Goal: Feedback & Contribution: Leave review/rating

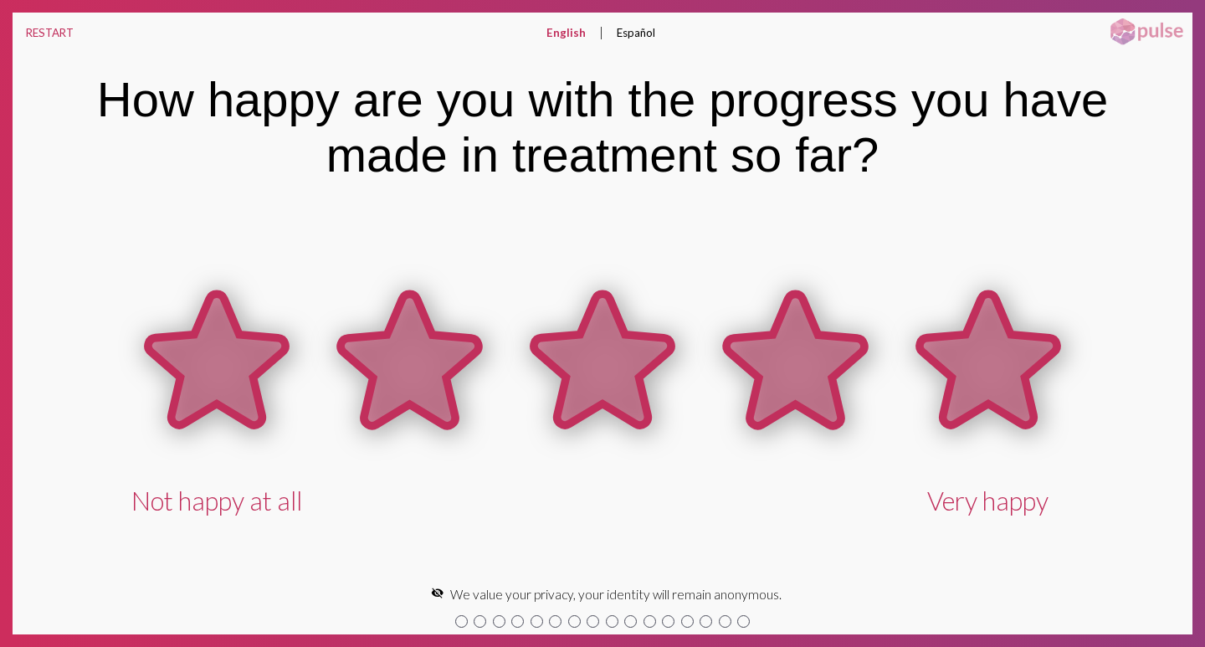
click at [987, 368] on icon at bounding box center [987, 359] width 137 height 131
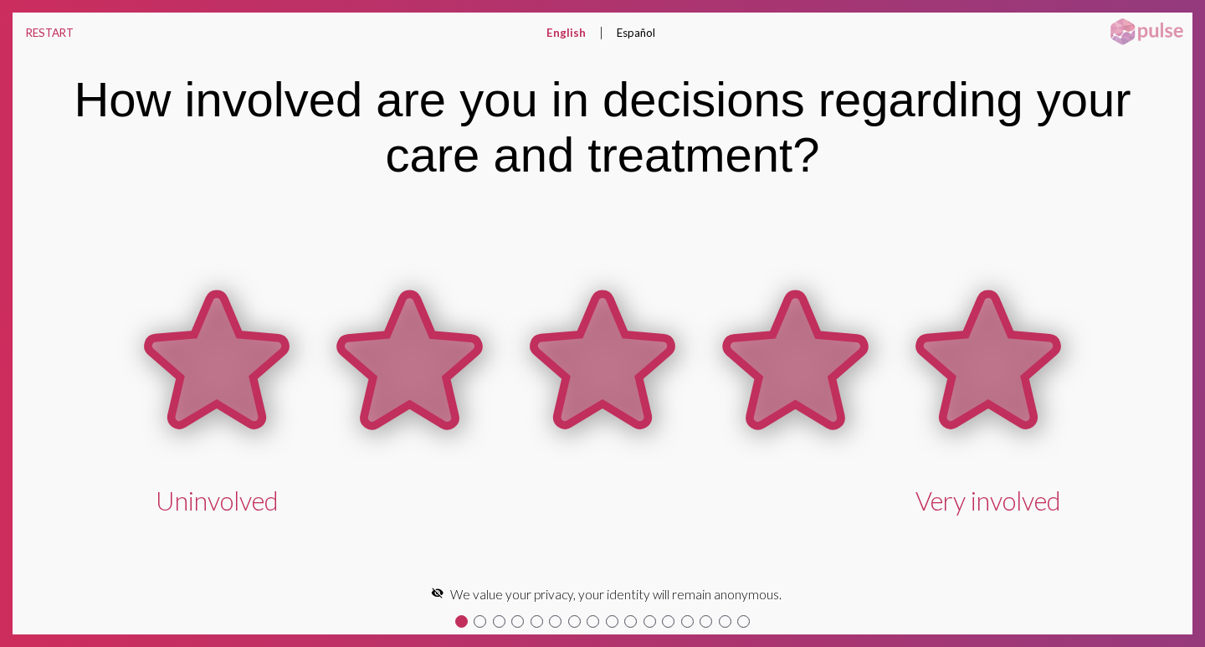
click at [983, 358] on icon at bounding box center [987, 359] width 137 height 131
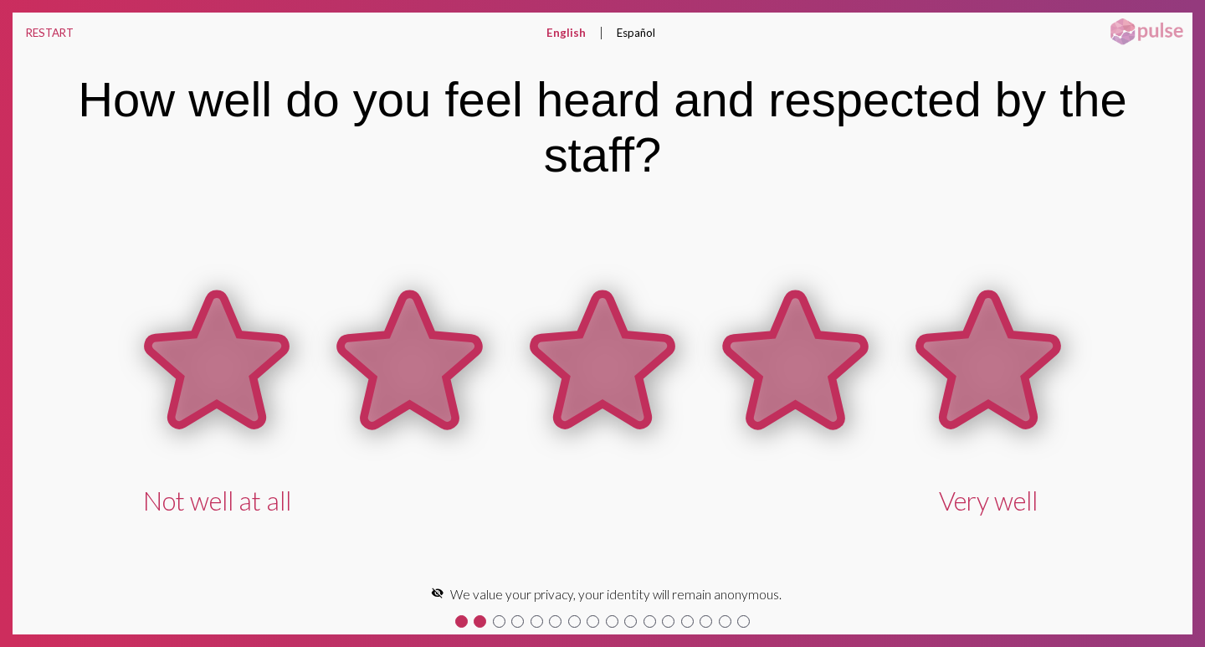
click at [979, 363] on icon at bounding box center [987, 359] width 137 height 131
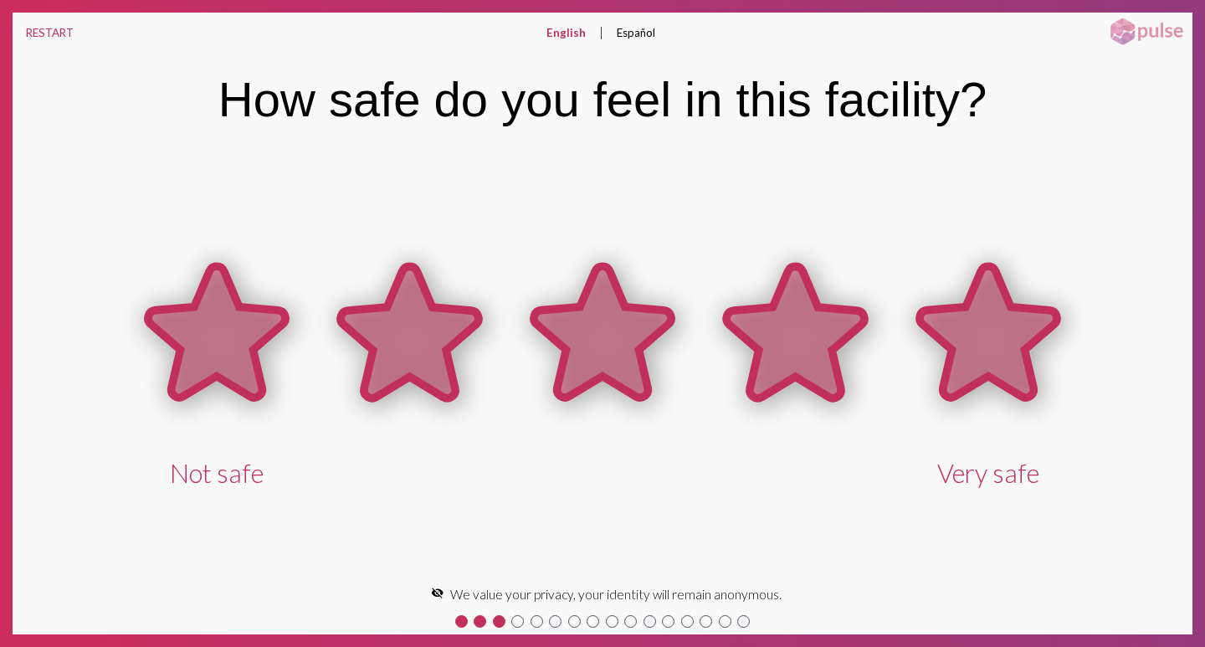
click at [968, 320] on icon at bounding box center [987, 332] width 137 height 131
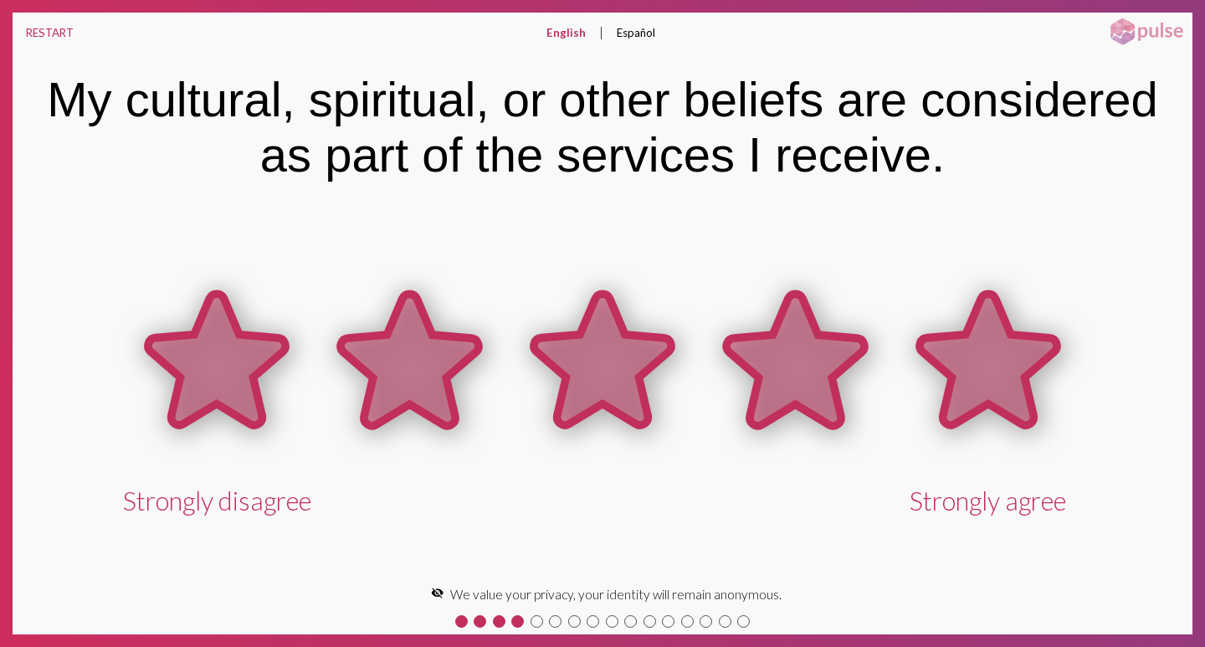
click at [980, 351] on icon at bounding box center [987, 359] width 137 height 131
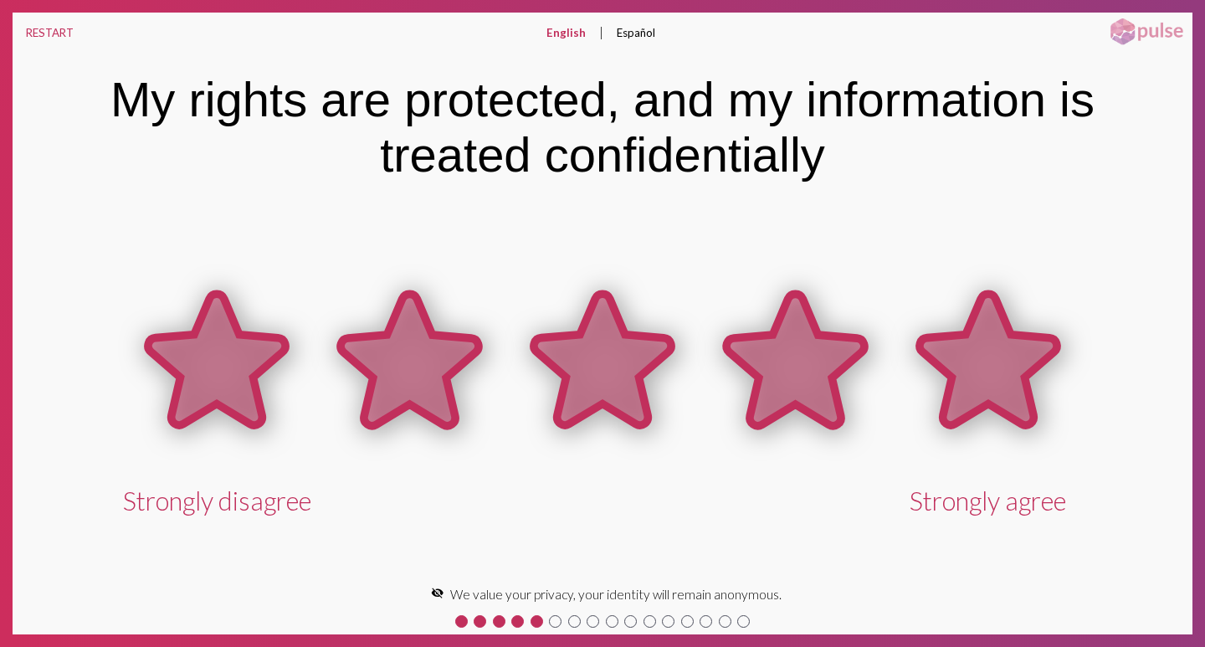
click at [996, 359] on icon at bounding box center [987, 359] width 137 height 131
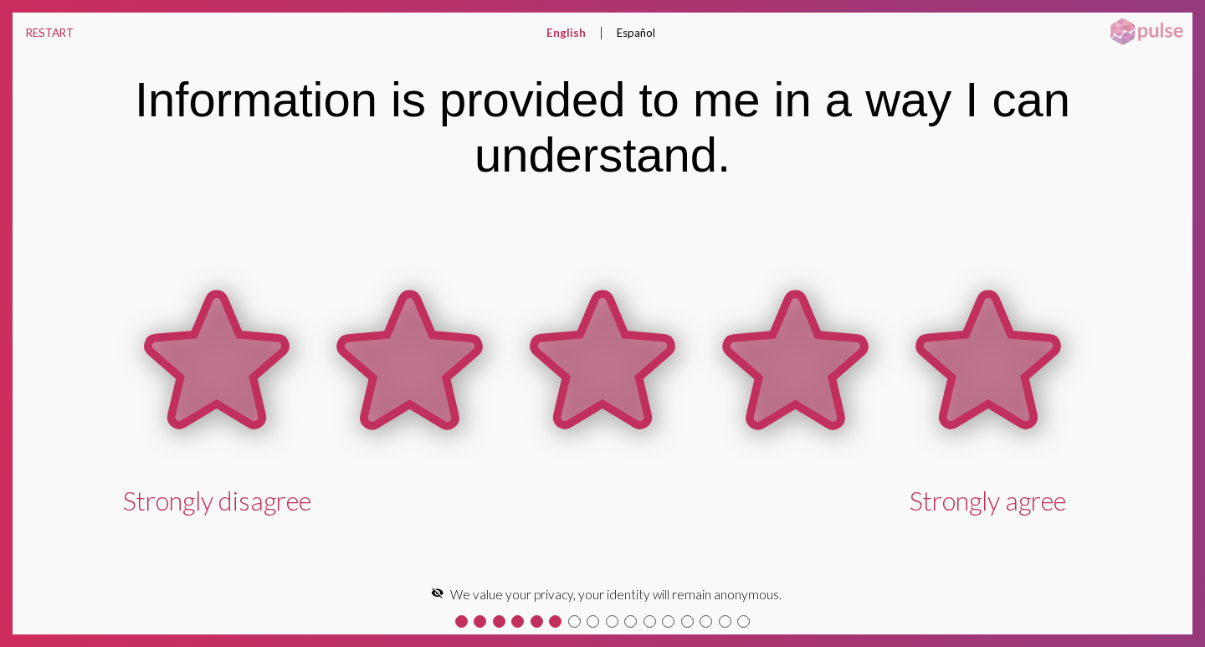
click at [1001, 354] on icon at bounding box center [987, 359] width 137 height 131
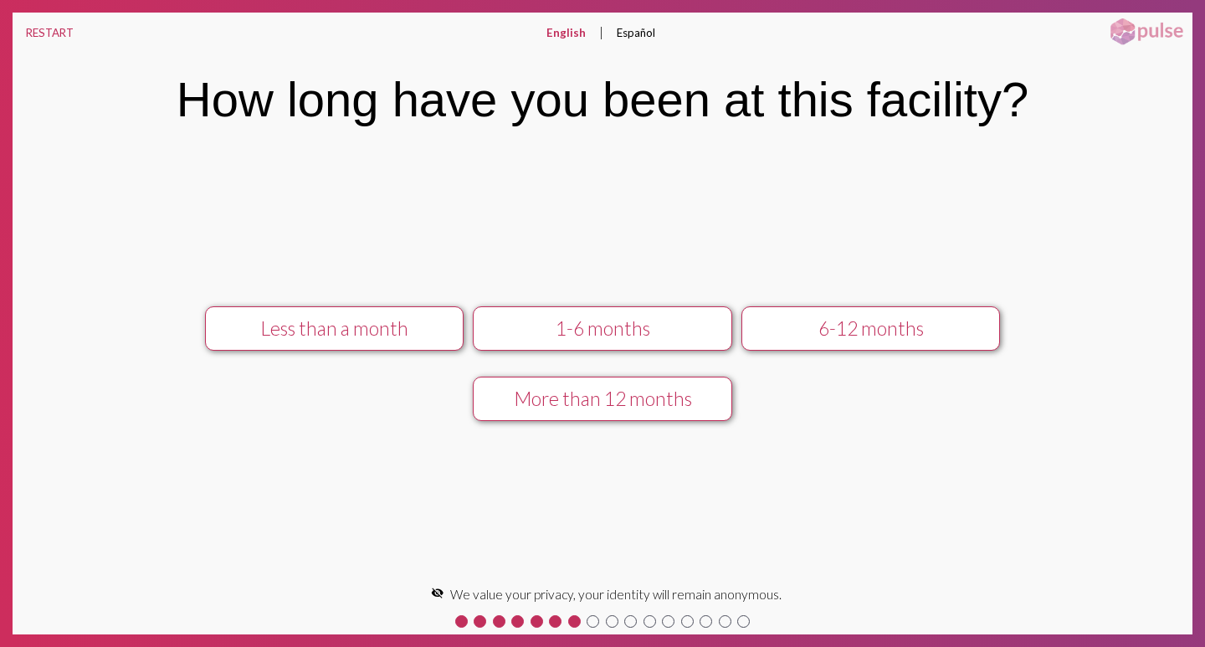
click at [595, 325] on div "1-6 months" at bounding box center [602, 327] width 231 height 23
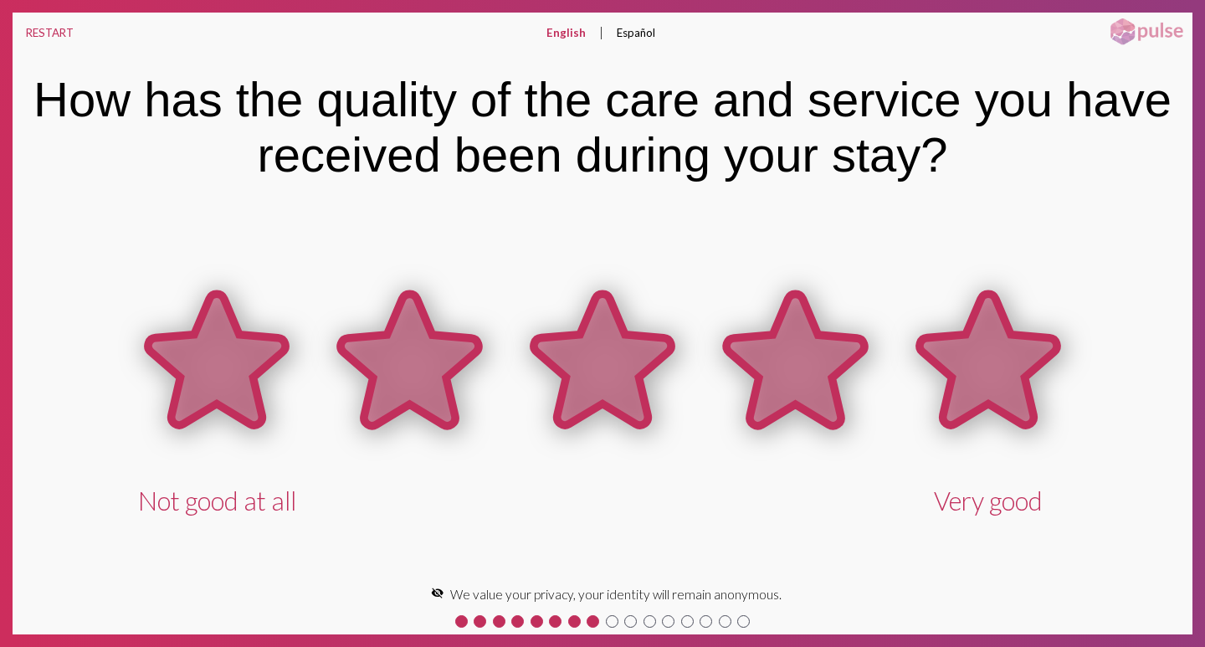
click at [990, 361] on icon at bounding box center [987, 359] width 137 height 131
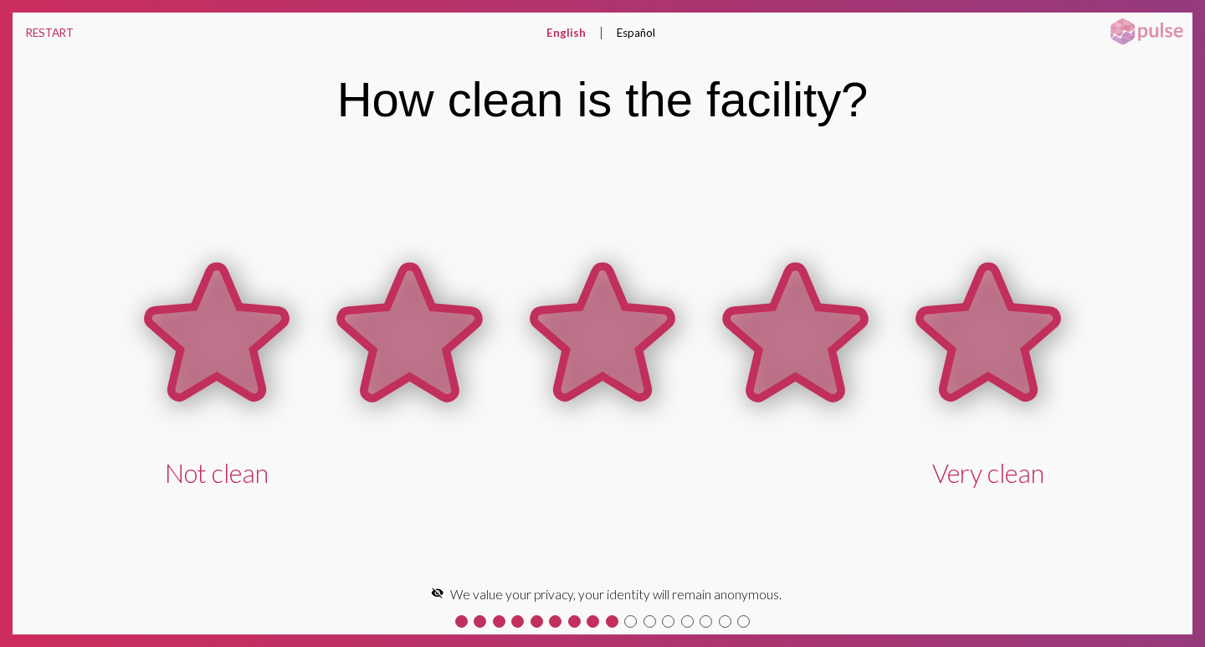
click at [988, 337] on icon at bounding box center [987, 332] width 137 height 131
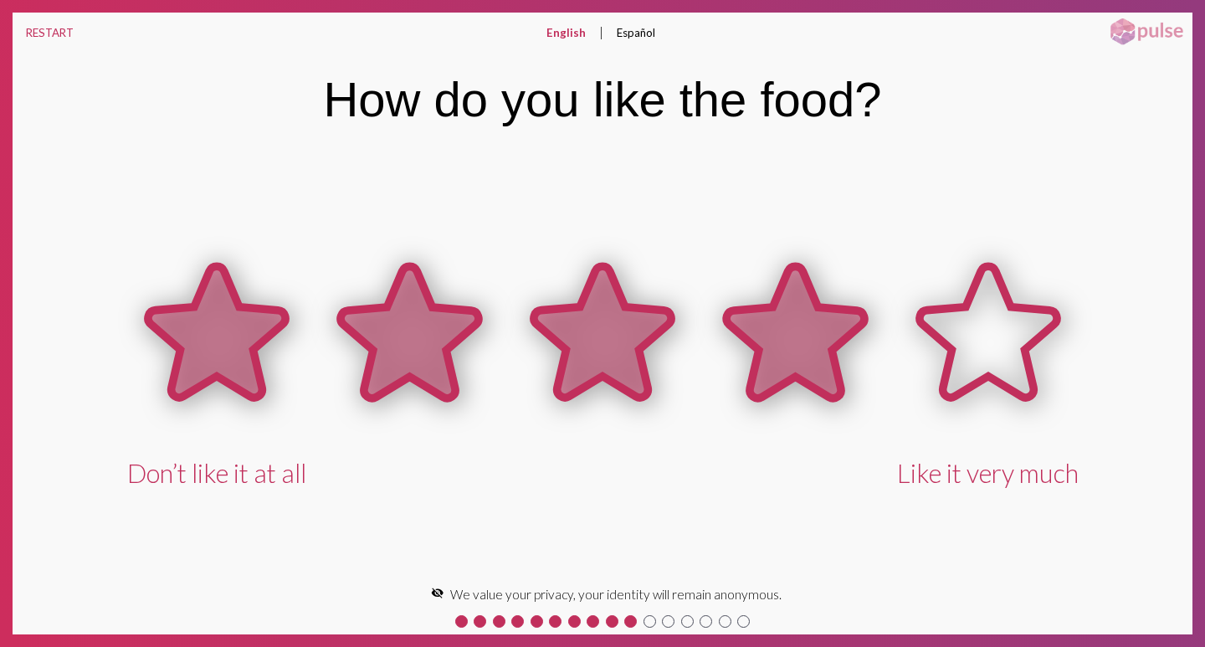
click at [786, 315] on icon at bounding box center [794, 332] width 137 height 131
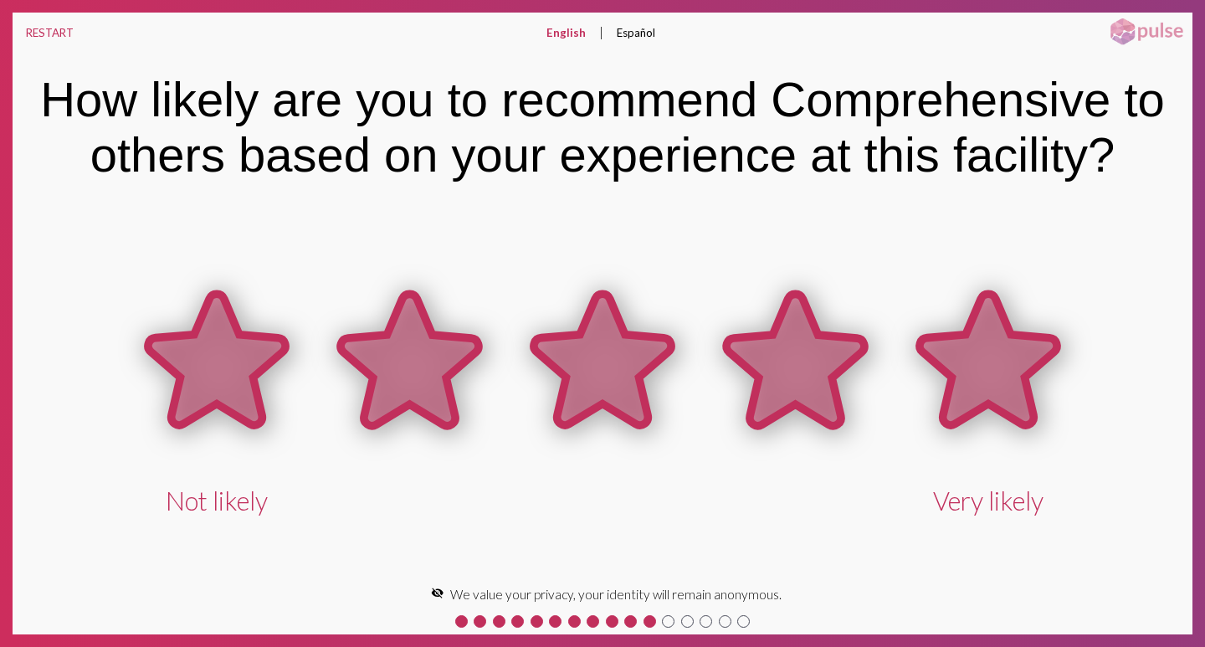
click at [1000, 362] on icon at bounding box center [987, 359] width 137 height 131
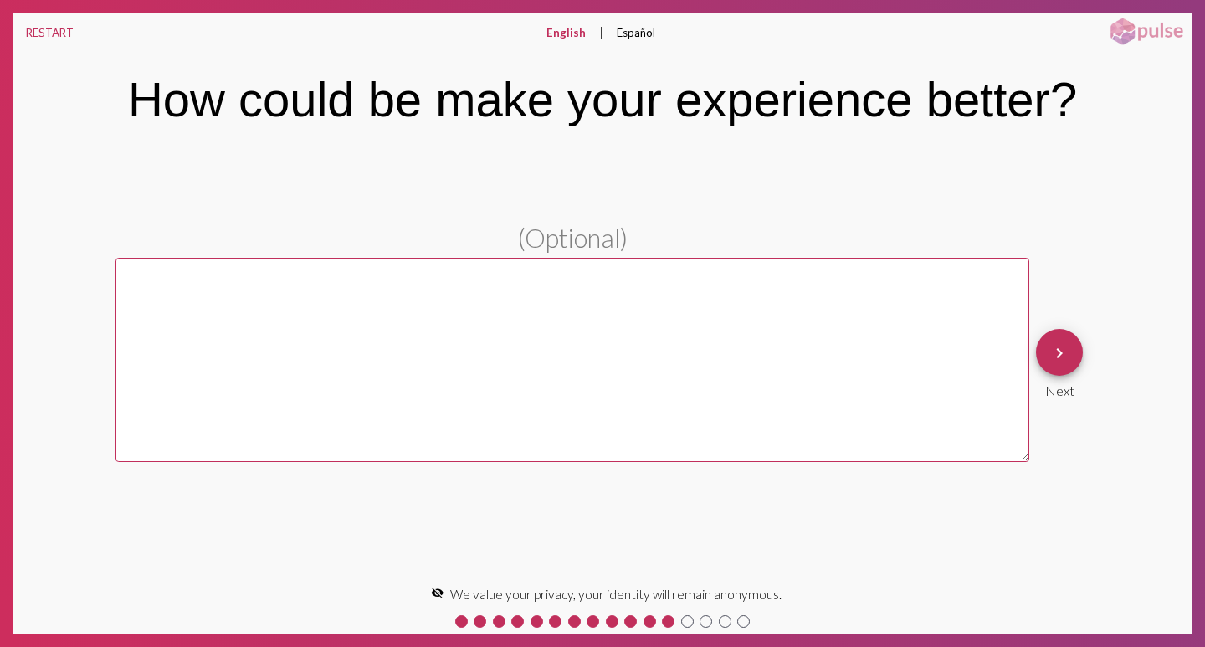
click at [497, 294] on textarea at bounding box center [572, 360] width 914 height 204
type textarea "write"
click at [1050, 343] on mat-icon "keyboard_arrow_right" at bounding box center [1059, 353] width 20 height 20
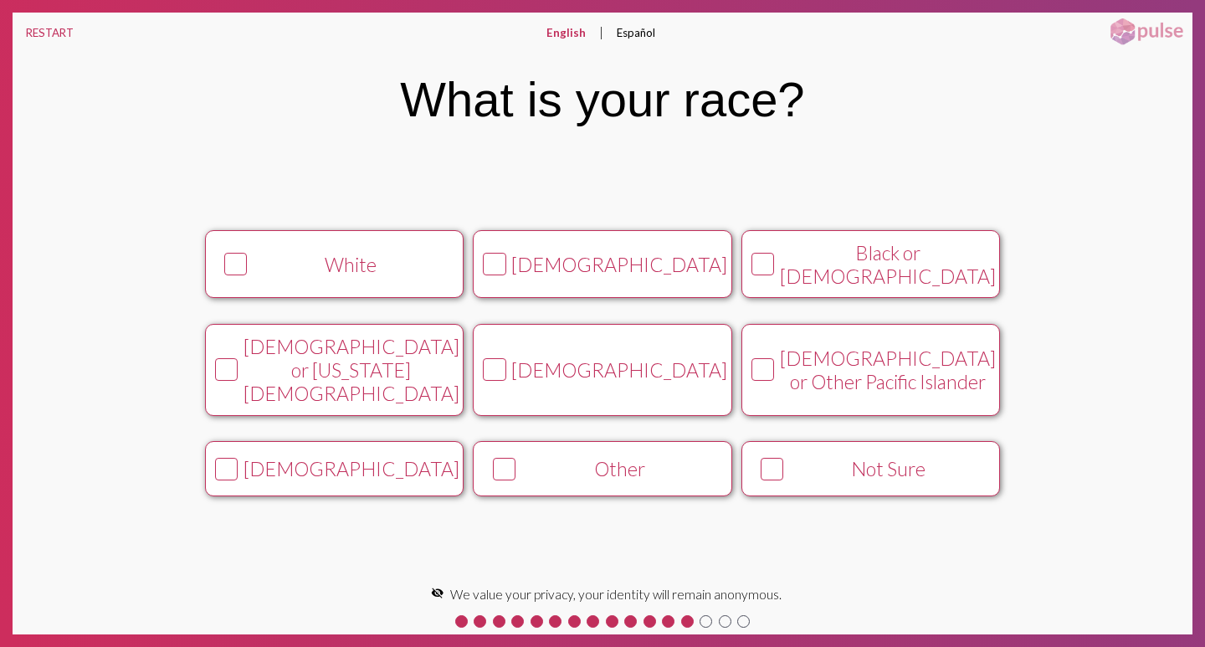
click at [233, 274] on icon at bounding box center [235, 264] width 19 height 20
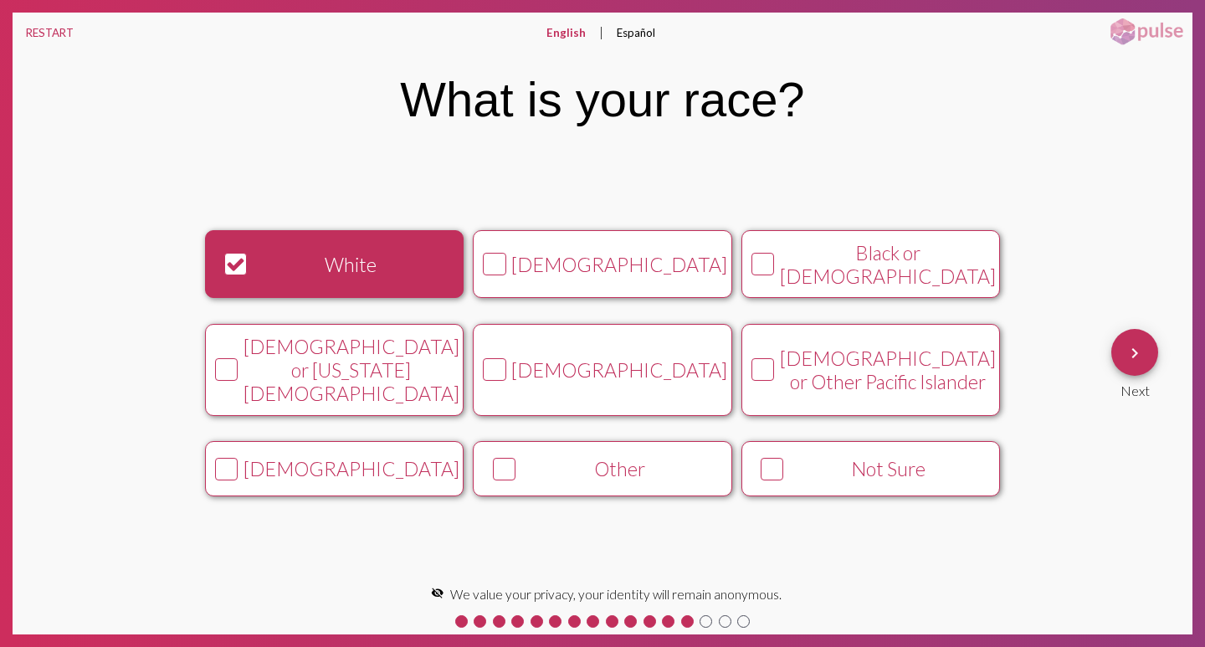
click at [1139, 349] on mat-icon "keyboard_arrow_right" at bounding box center [1134, 353] width 20 height 20
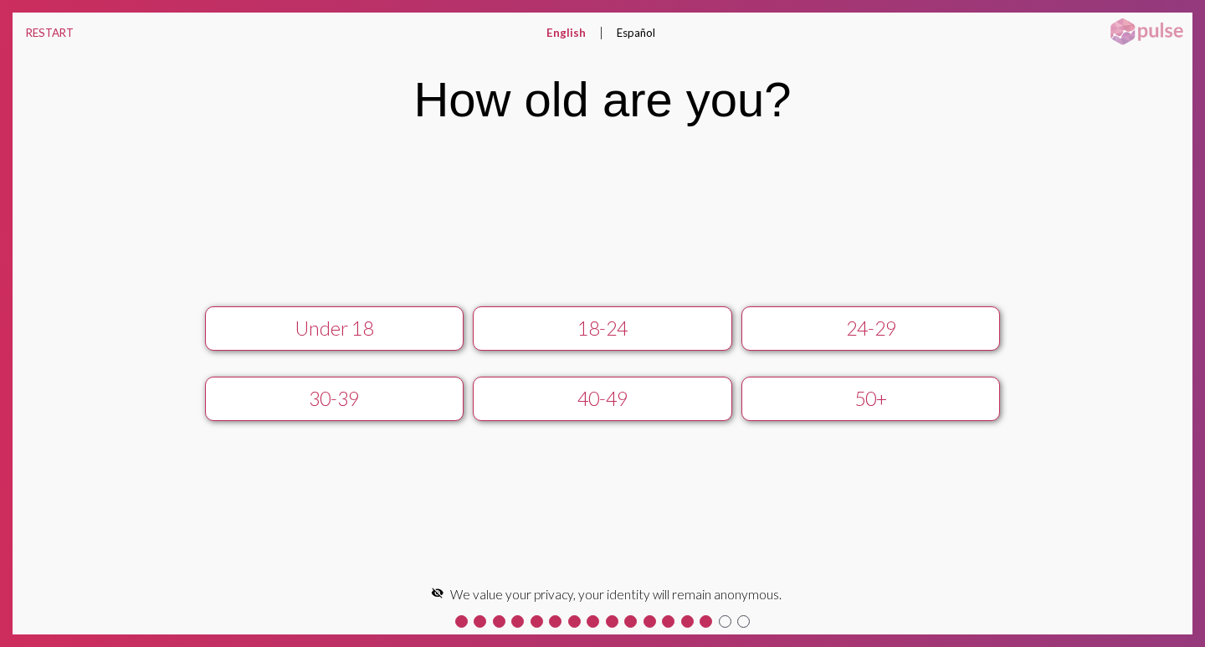
click at [607, 322] on div "18-24" at bounding box center [602, 327] width 231 height 23
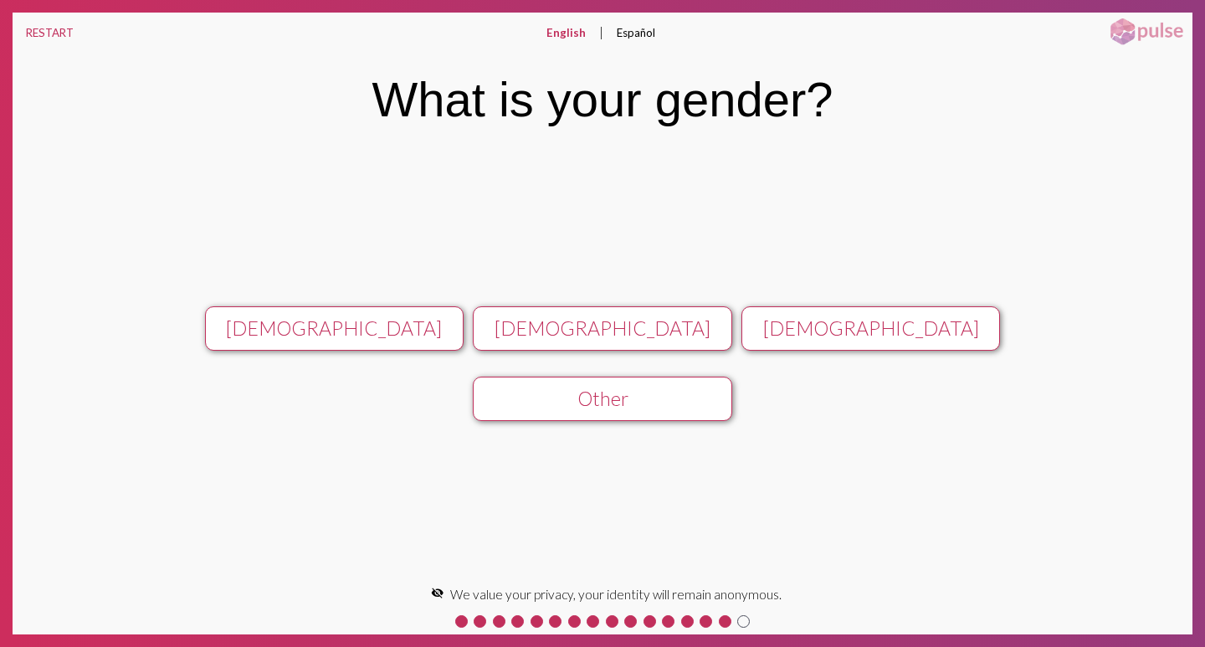
click at [555, 325] on div "[DEMOGRAPHIC_DATA]" at bounding box center [602, 327] width 231 height 23
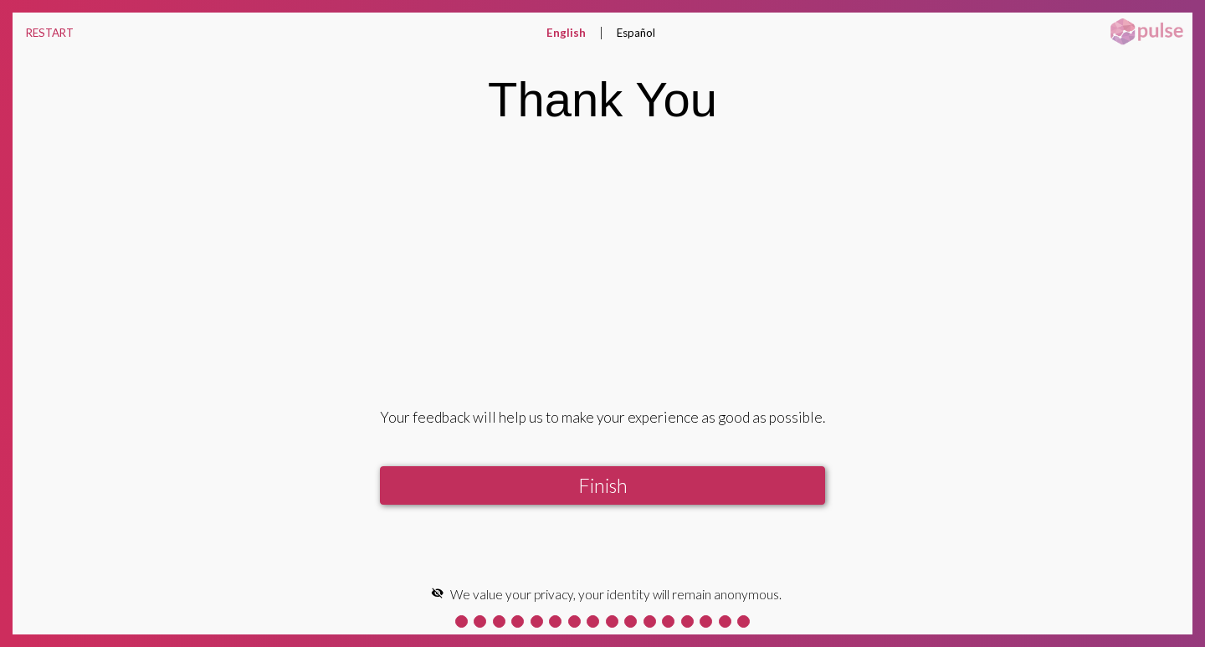
click at [610, 484] on button "Finish" at bounding box center [602, 485] width 445 height 38
